Goal: Transaction & Acquisition: Purchase product/service

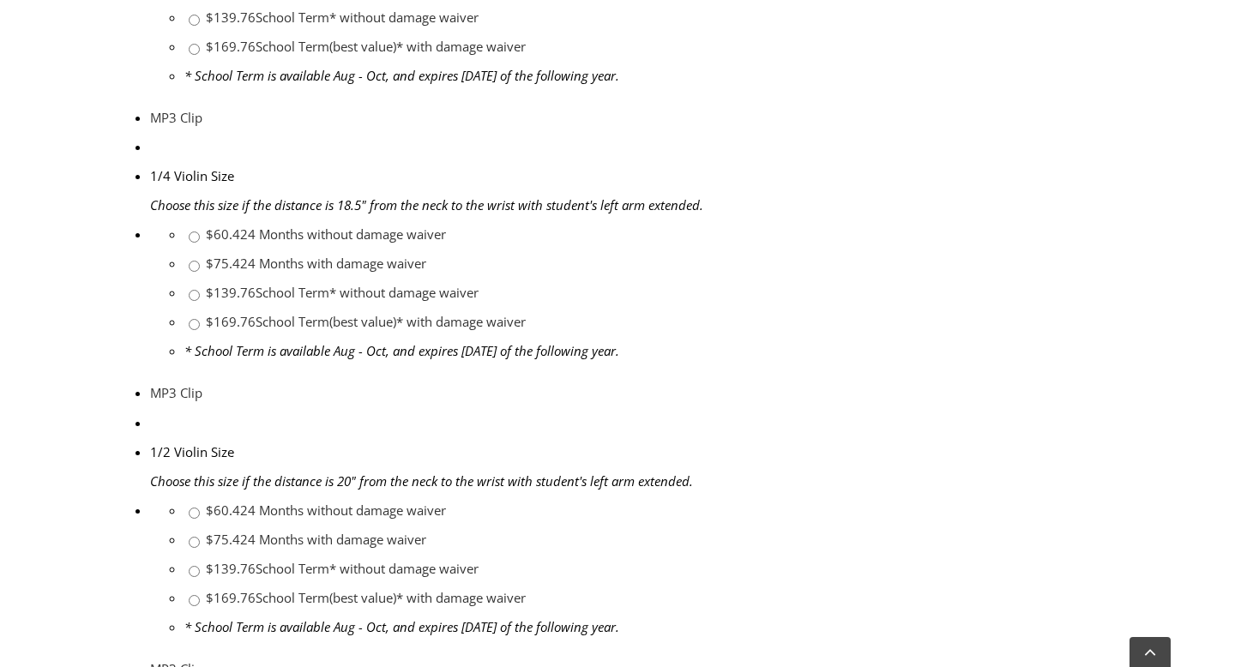
scroll to position [1192, 0]
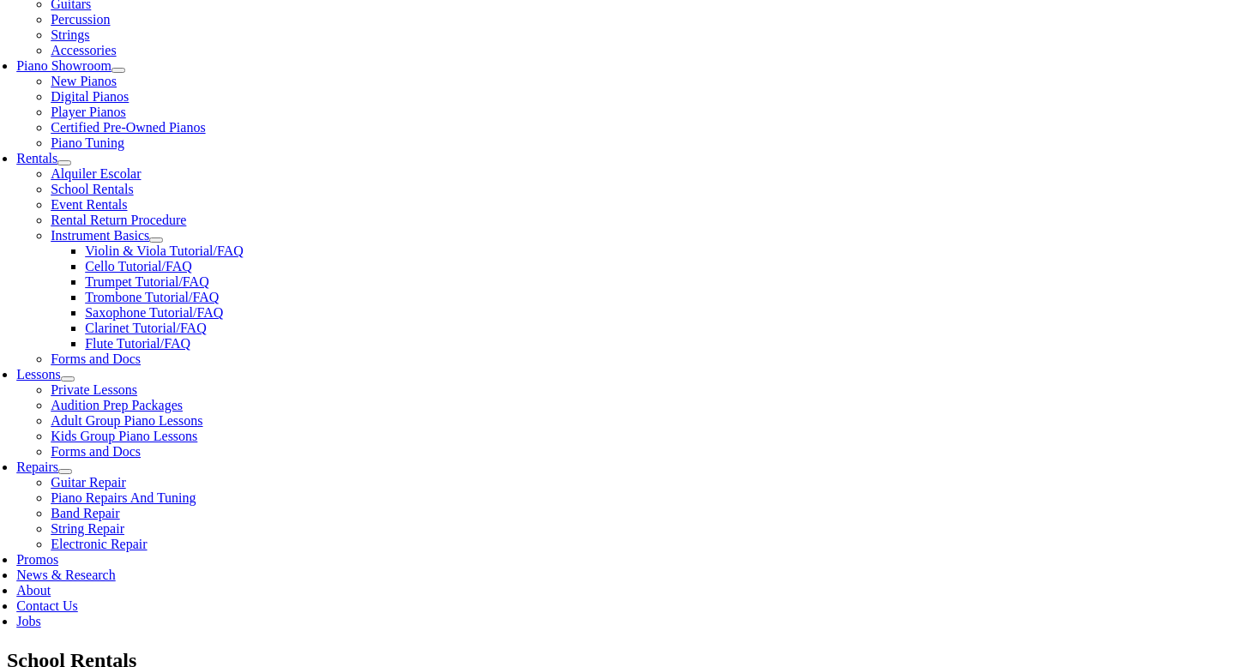
type input "hill"
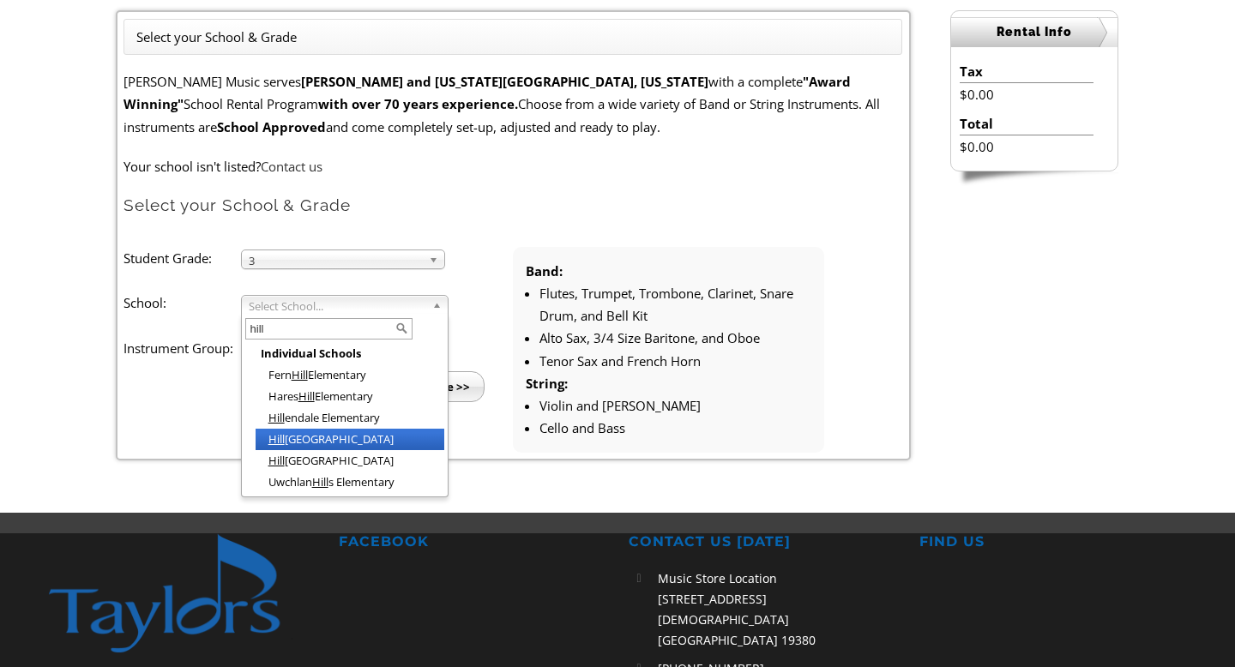
click at [371, 435] on li "Hill sdale Elementary" at bounding box center [350, 439] width 189 height 21
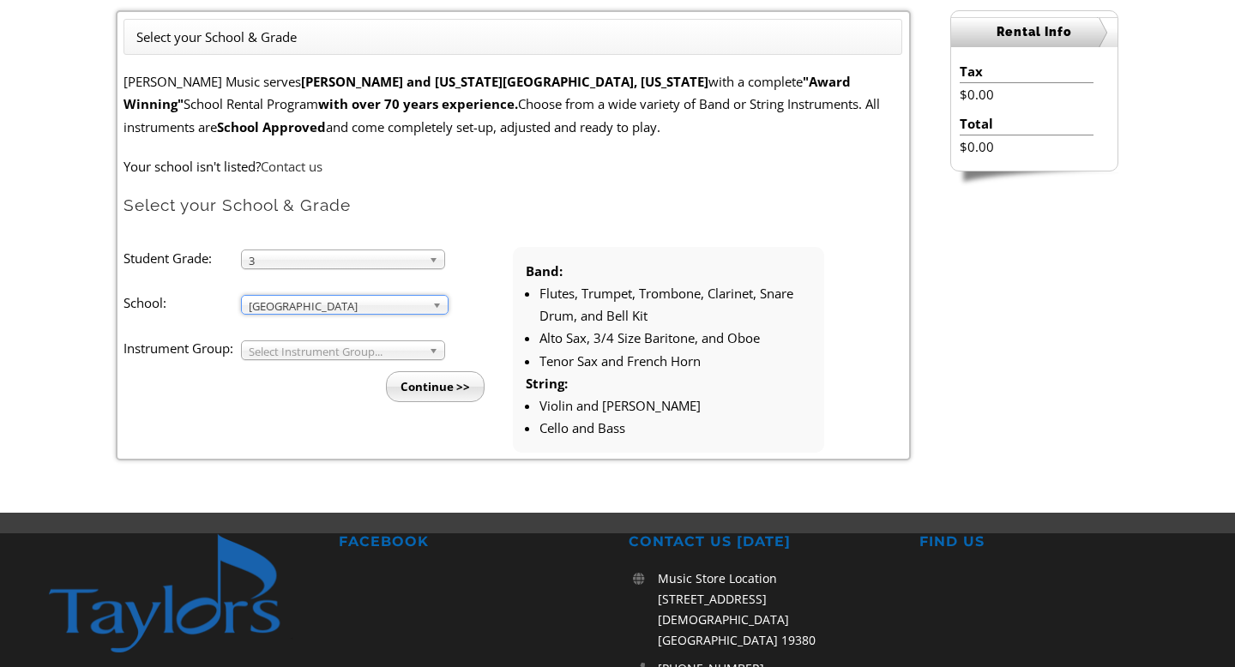
click at [367, 352] on span "Select Instrument Group..." at bounding box center [335, 351] width 173 height 21
click at [355, 389] on li "Strings" at bounding box center [348, 391] width 185 height 21
click at [436, 395] on input "Continue >>" at bounding box center [435, 386] width 99 height 31
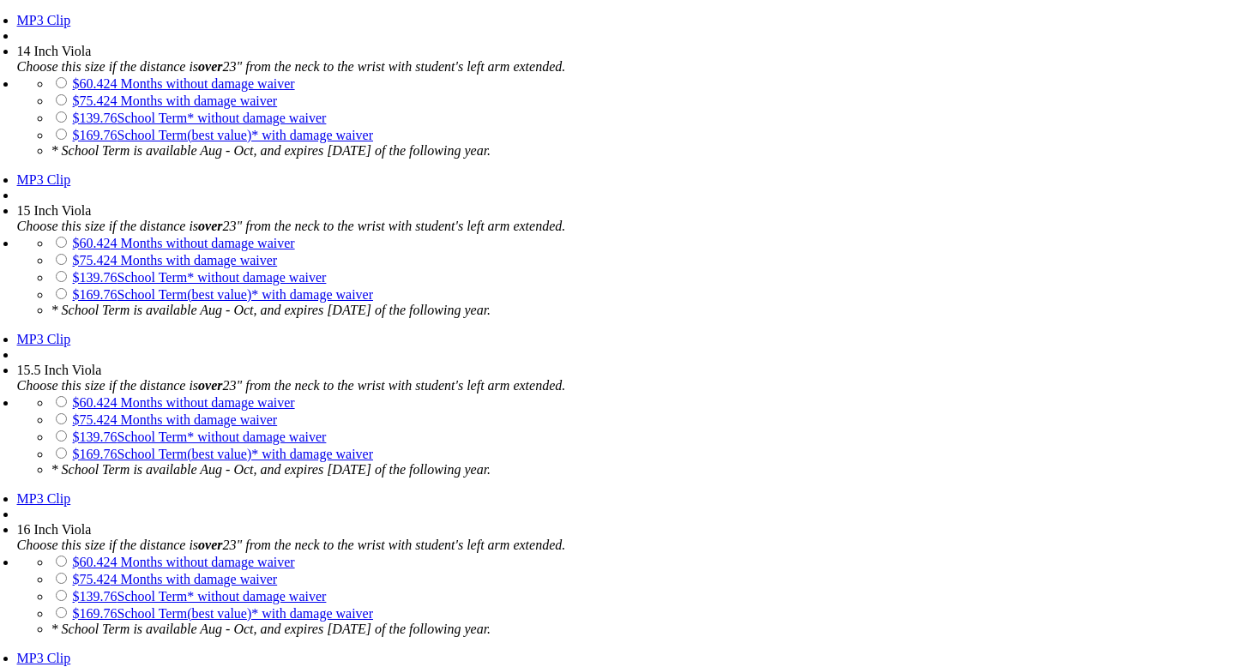
scroll to position [2752, 0]
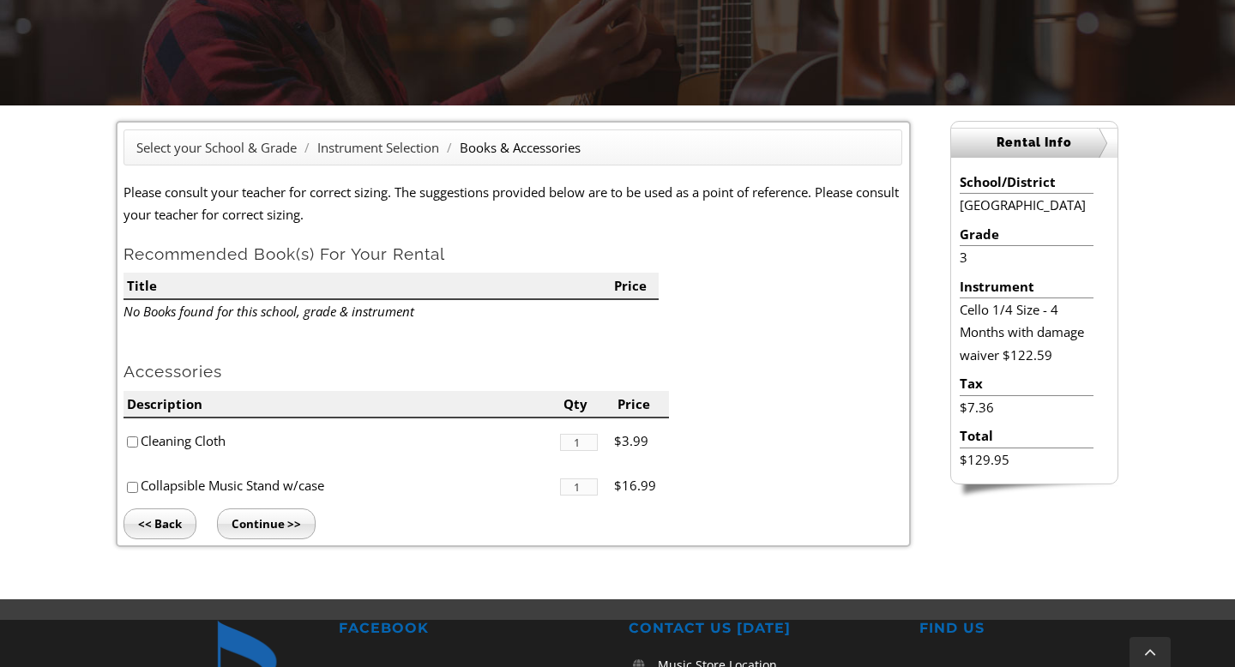
scroll to position [365, 0]
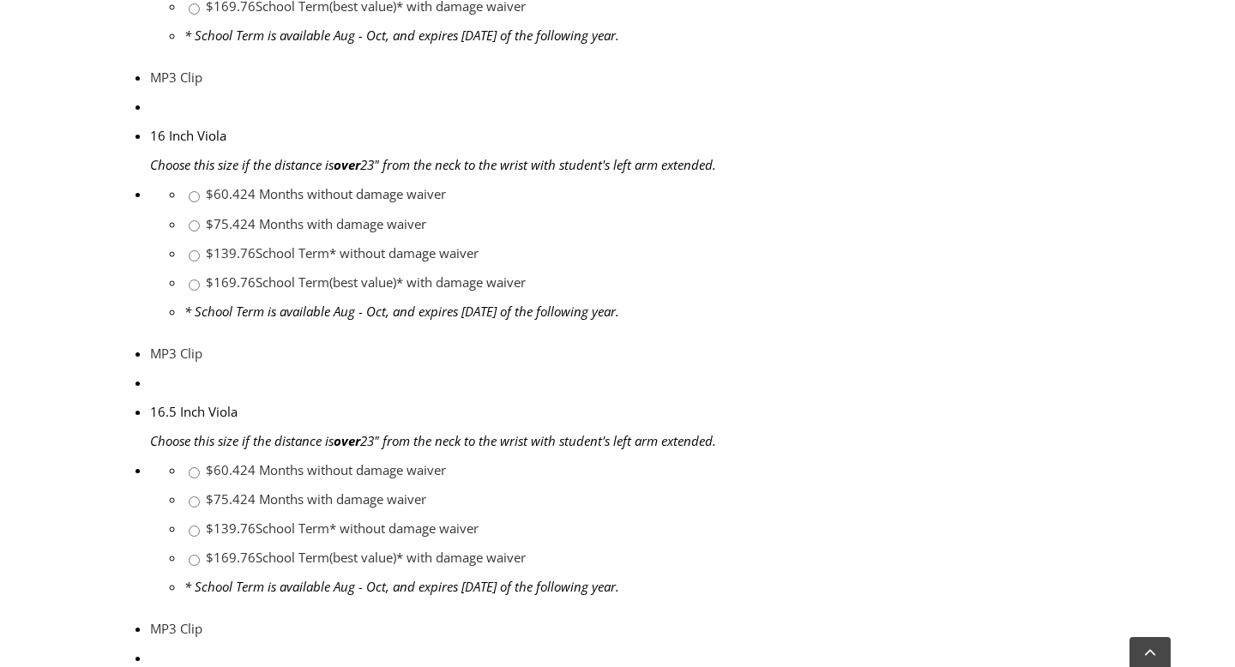
scroll to position [3924, 0]
